Goal: Task Accomplishment & Management: Manage account settings

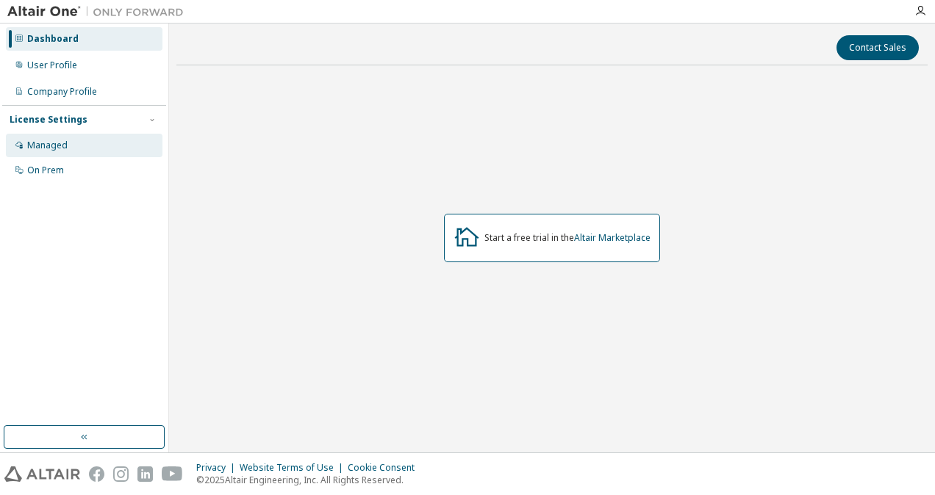
click at [60, 144] on div "Managed" at bounding box center [47, 146] width 40 height 12
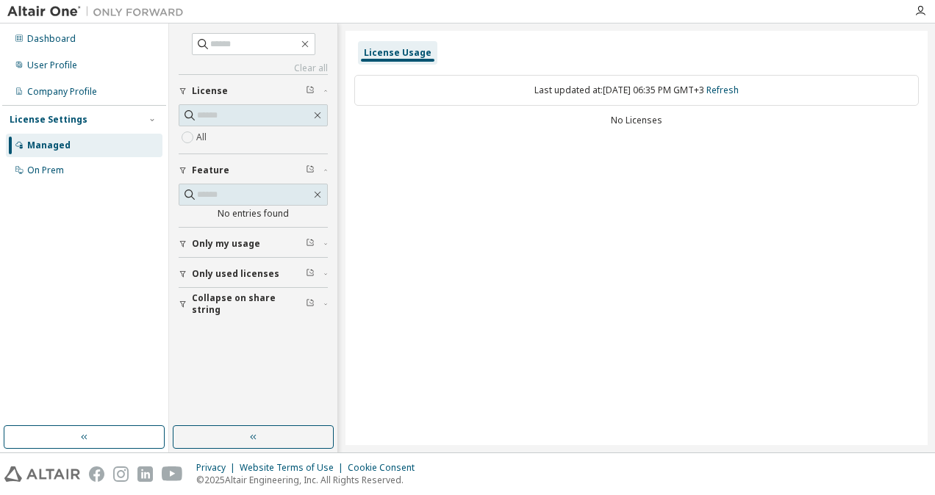
click at [226, 273] on span "Only used licenses" at bounding box center [235, 274] width 87 height 12
click at [214, 277] on span "Only used licenses" at bounding box center [235, 274] width 87 height 12
click at [118, 168] on div "On Prem" at bounding box center [84, 171] width 157 height 24
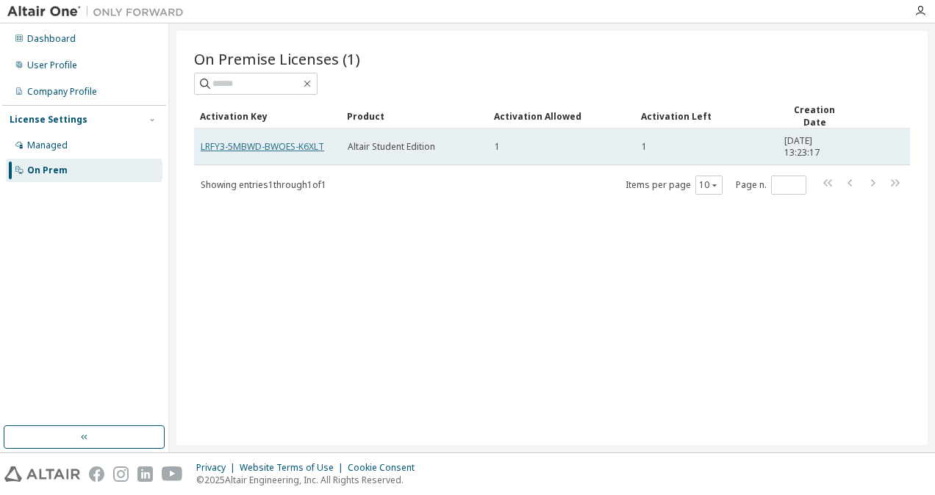
click at [304, 146] on link "LRFY3-5MBWD-BWOES-K6XLT" at bounding box center [262, 146] width 123 height 12
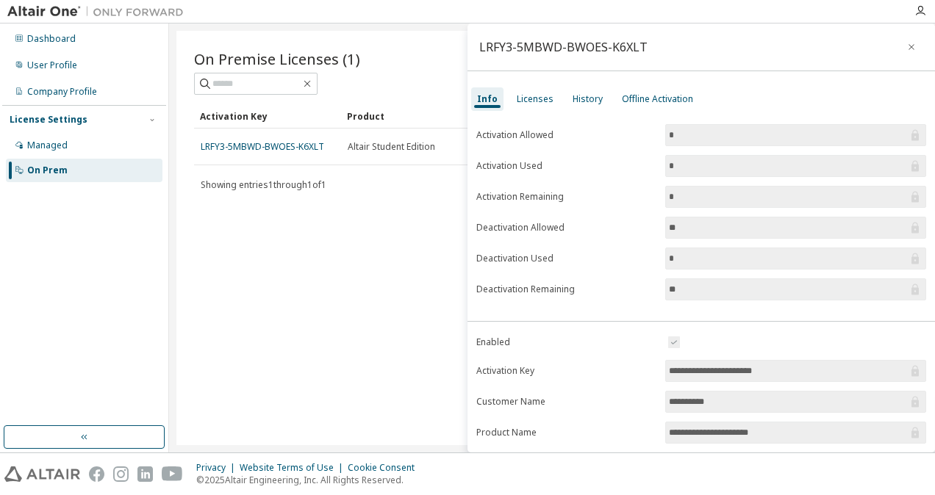
click at [705, 364] on input "**********" at bounding box center [788, 371] width 239 height 15
click at [720, 366] on input "**********" at bounding box center [788, 371] width 239 height 15
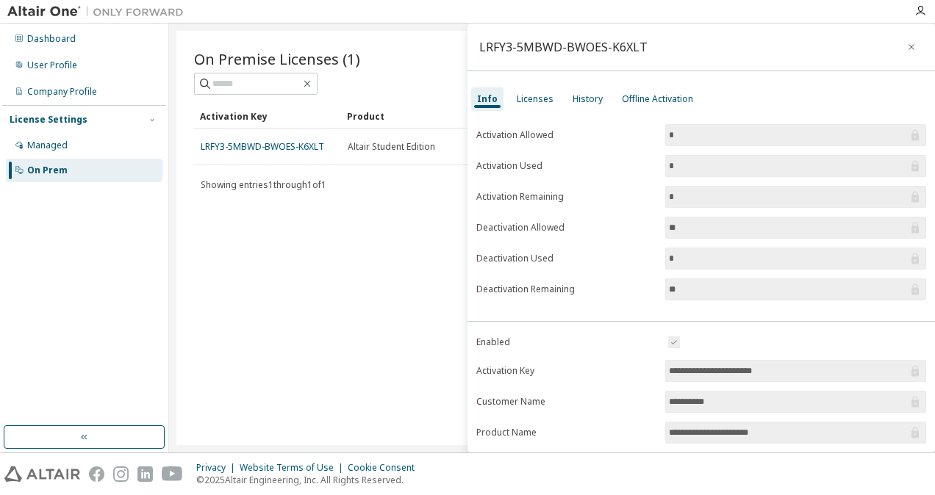
click at [720, 366] on input "**********" at bounding box center [788, 371] width 239 height 15
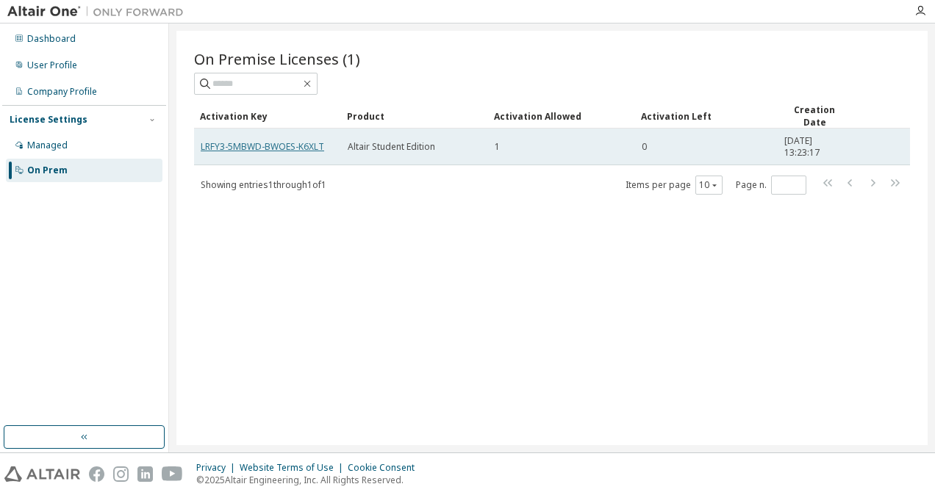
click at [299, 140] on link "LRFY3-5MBWD-BWOES-K6XLT" at bounding box center [262, 146] width 123 height 12
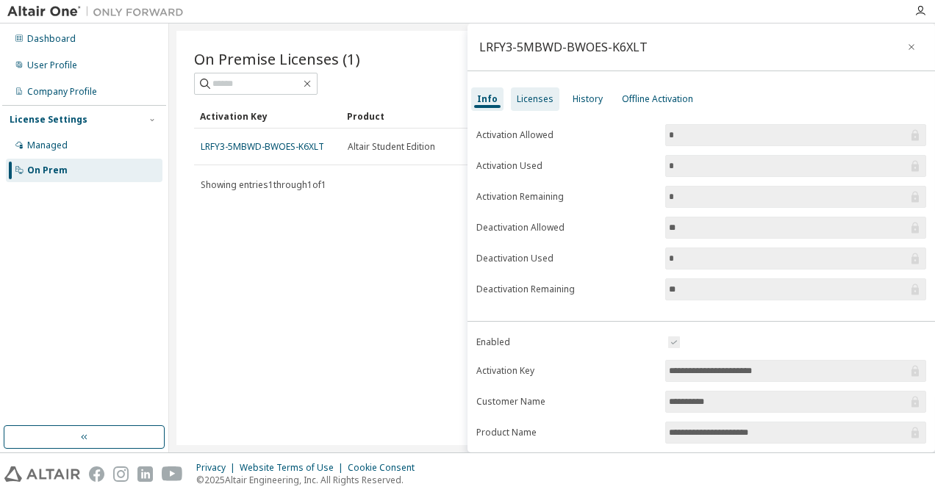
click at [538, 106] on div "Licenses" at bounding box center [535, 99] width 48 height 24
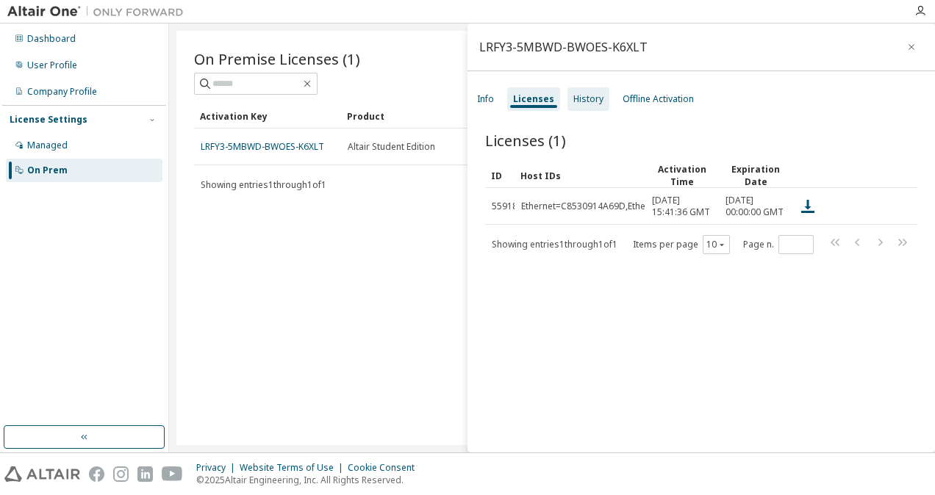
click at [583, 97] on div "History" at bounding box center [588, 99] width 30 height 12
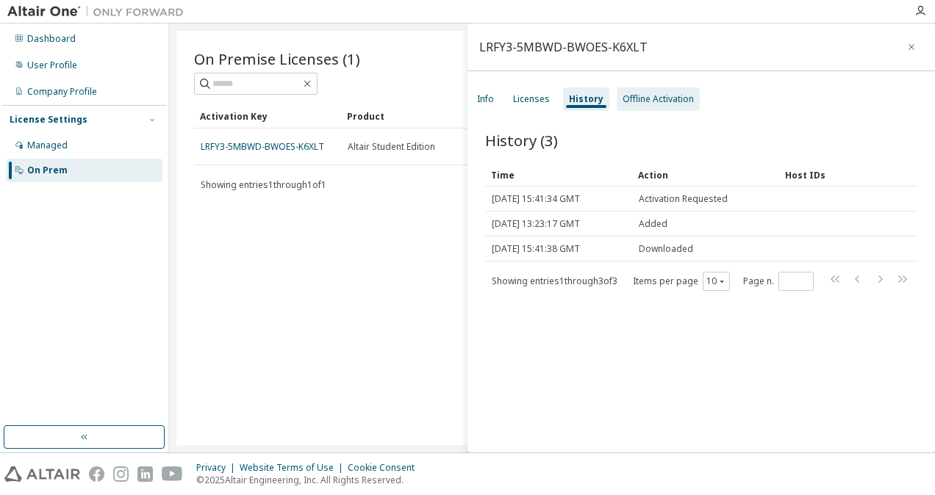
click at [636, 104] on div "Offline Activation" at bounding box center [657, 99] width 83 height 24
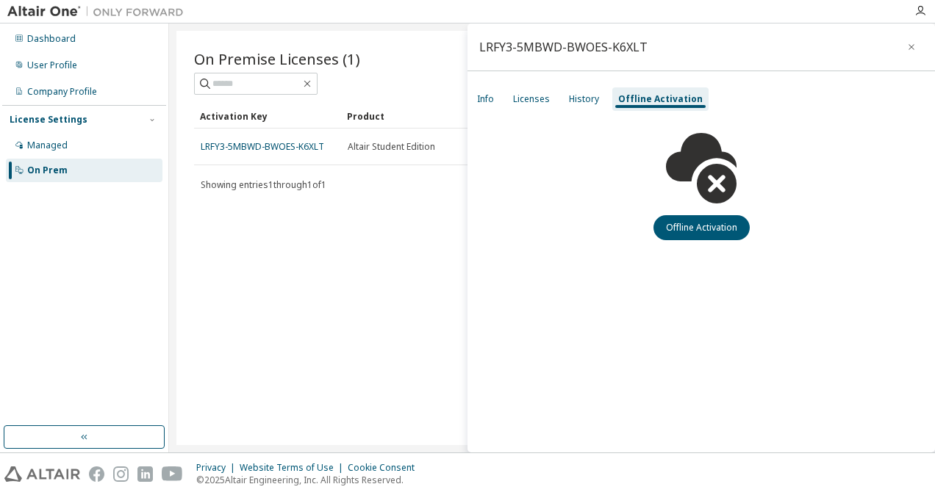
click at [380, 262] on div "On Premise Licenses (1) Clear Load Save Save As Field Operator Value Select fil…" at bounding box center [551, 238] width 751 height 414
click at [49, 141] on div "Managed" at bounding box center [47, 146] width 40 height 12
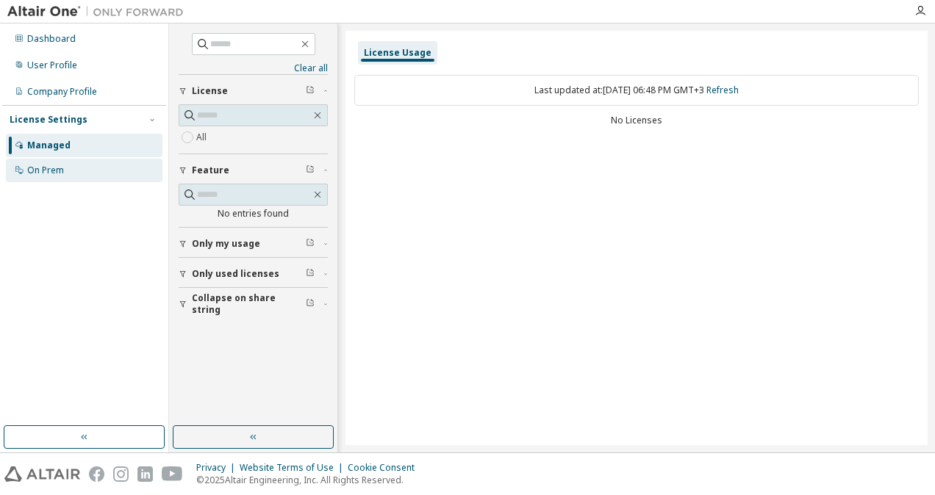
click at [119, 170] on div "On Prem" at bounding box center [84, 171] width 157 height 24
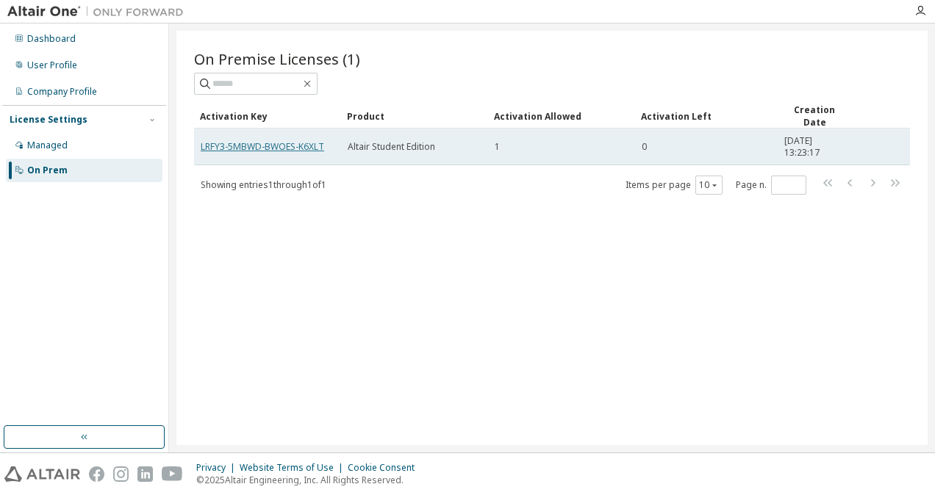
click at [304, 146] on link "LRFY3-5MBWD-BWOES-K6XLT" at bounding box center [262, 146] width 123 height 12
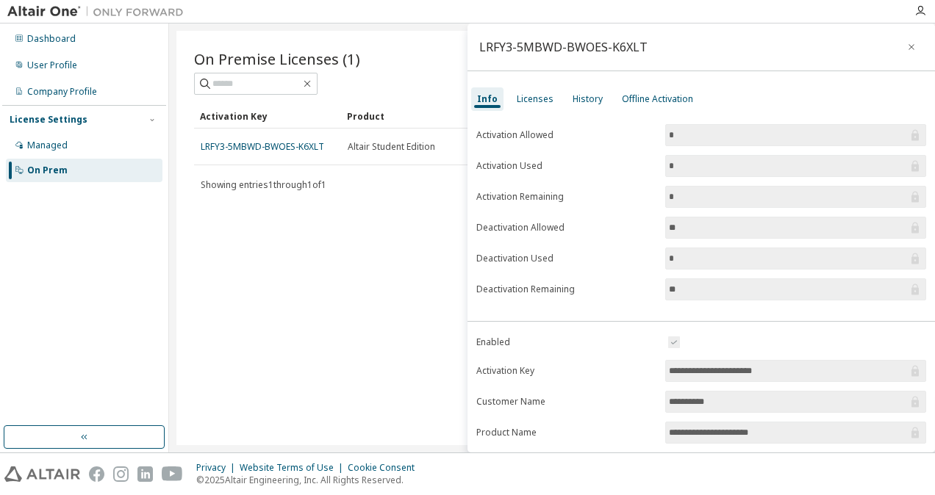
scroll to position [175, 0]
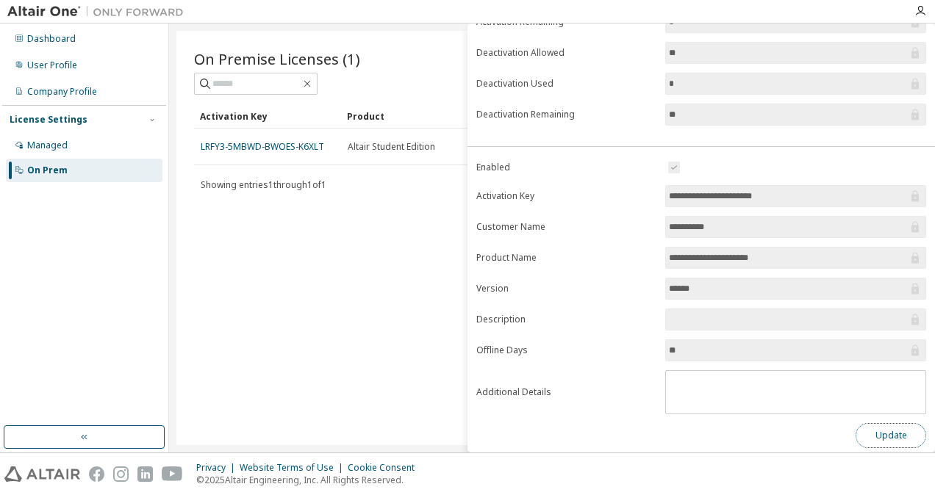
click at [894, 428] on button "Update" at bounding box center [890, 435] width 71 height 25
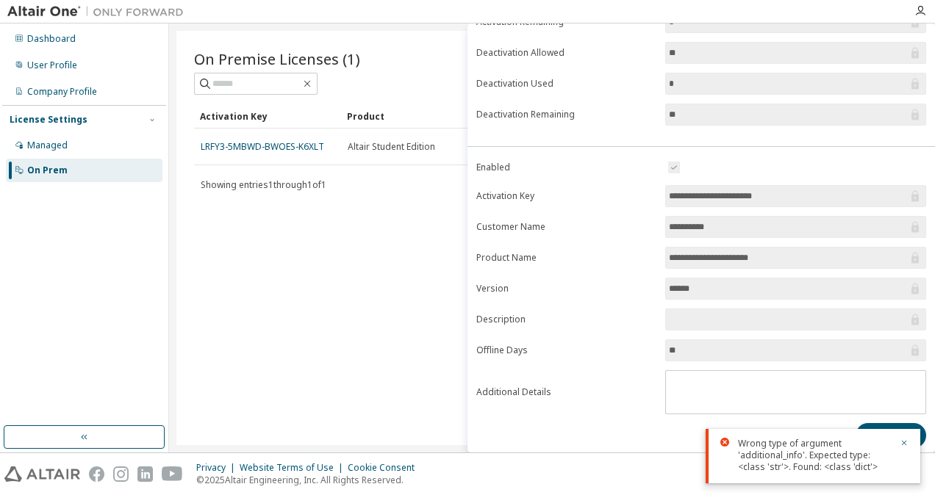
scroll to position [0, 0]
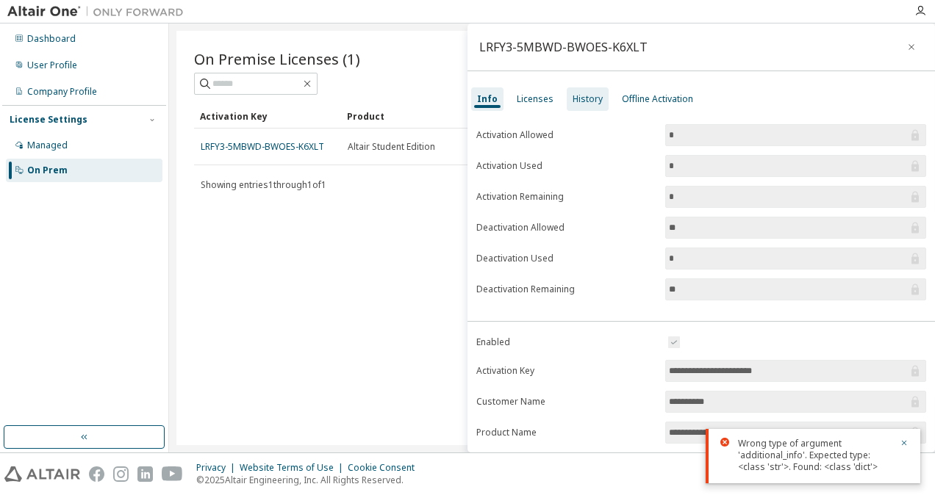
click at [585, 98] on div "History" at bounding box center [587, 99] width 30 height 12
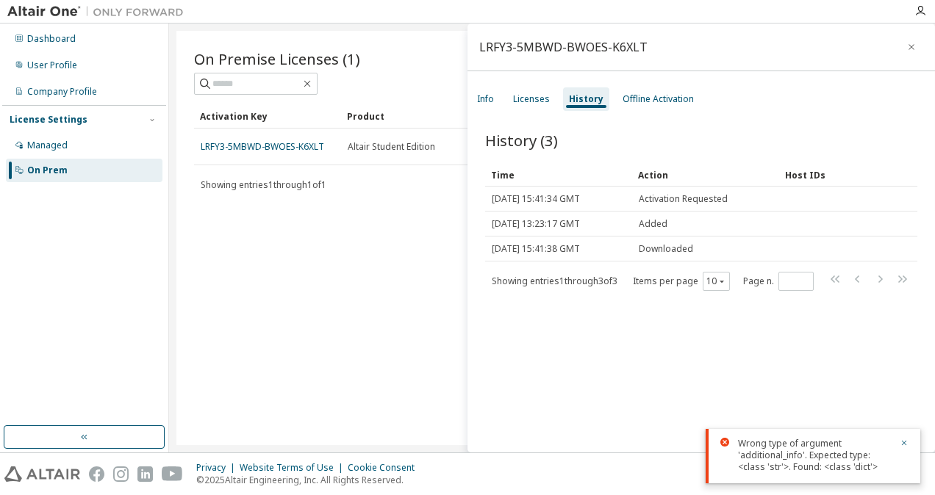
click at [390, 209] on div "On Premise Licenses (1) Clear Load Save Save As Field Operator Value Select fil…" at bounding box center [551, 238] width 751 height 414
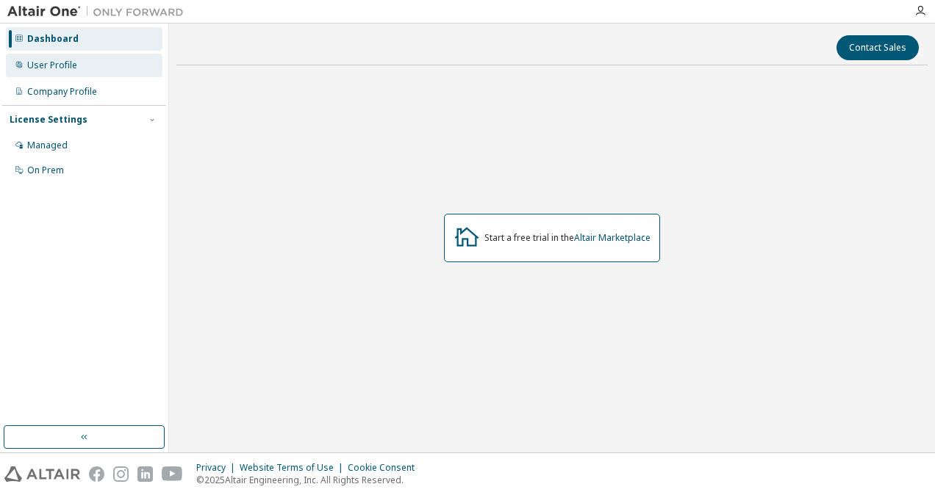
click at [101, 76] on div "User Profile" at bounding box center [84, 66] width 157 height 24
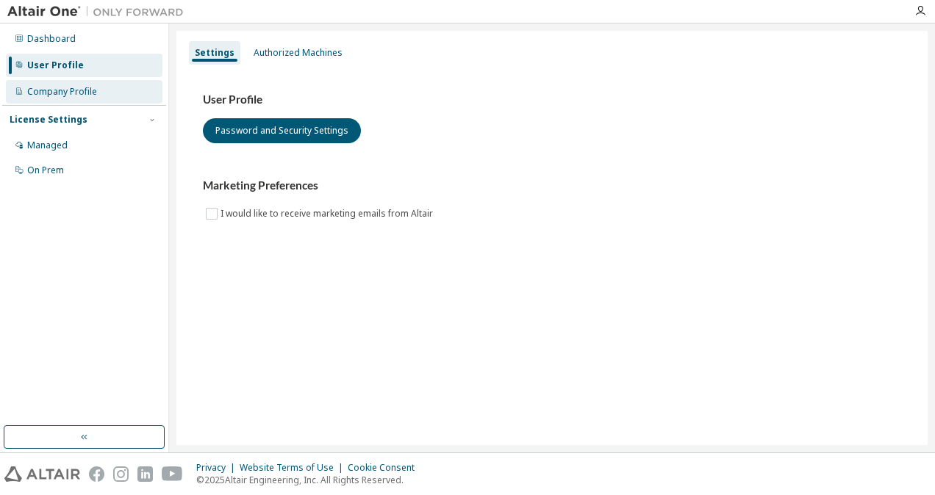
click at [85, 95] on div "Company Profile" at bounding box center [62, 92] width 70 height 12
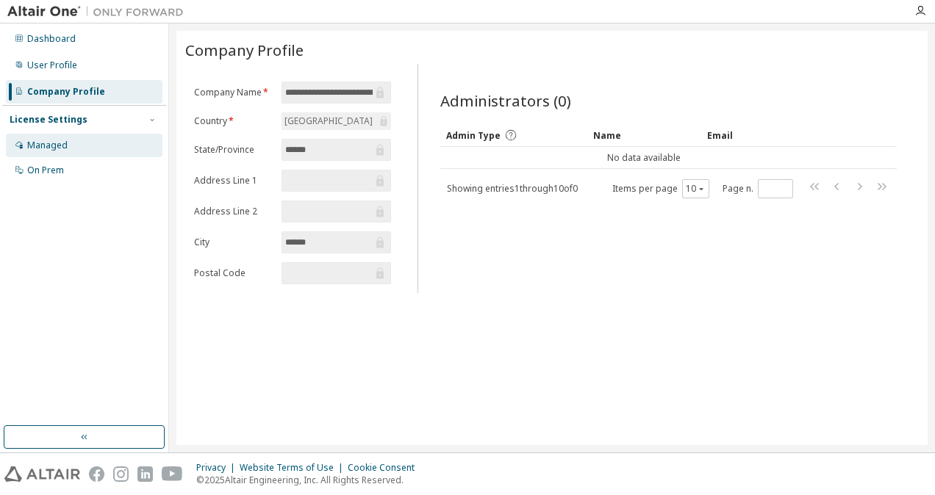
click at [59, 148] on div "Managed" at bounding box center [47, 146] width 40 height 12
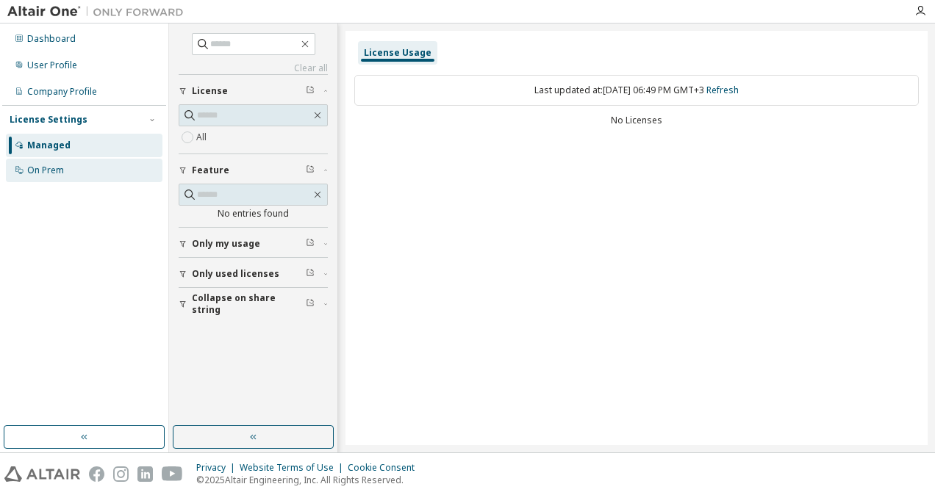
click at [54, 167] on div "On Prem" at bounding box center [45, 171] width 37 height 12
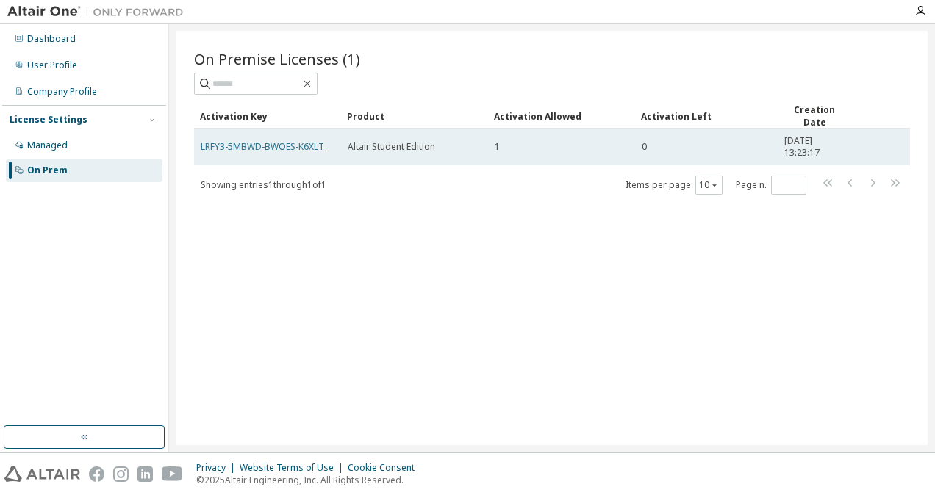
click at [256, 142] on link "LRFY3-5MBWD-BWOES-K6XLT" at bounding box center [262, 146] width 123 height 12
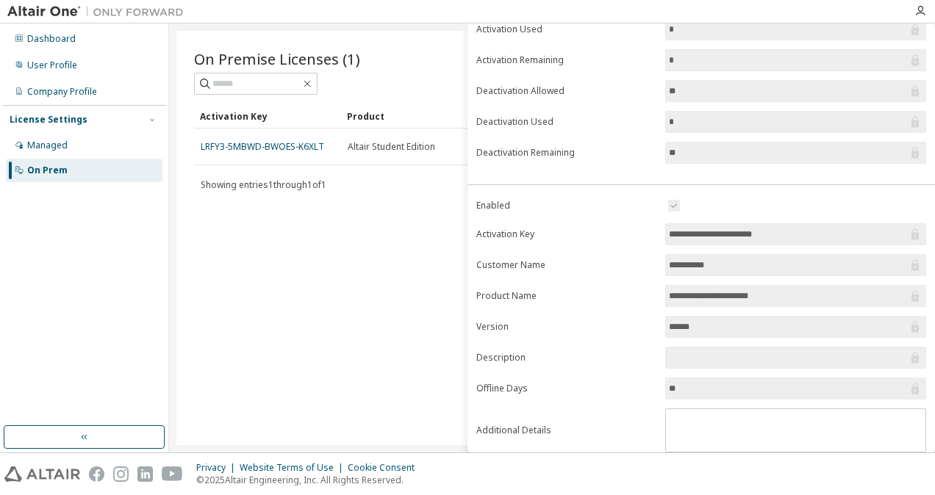
scroll to position [175, 0]
